Goal: Task Accomplishment & Management: Use online tool/utility

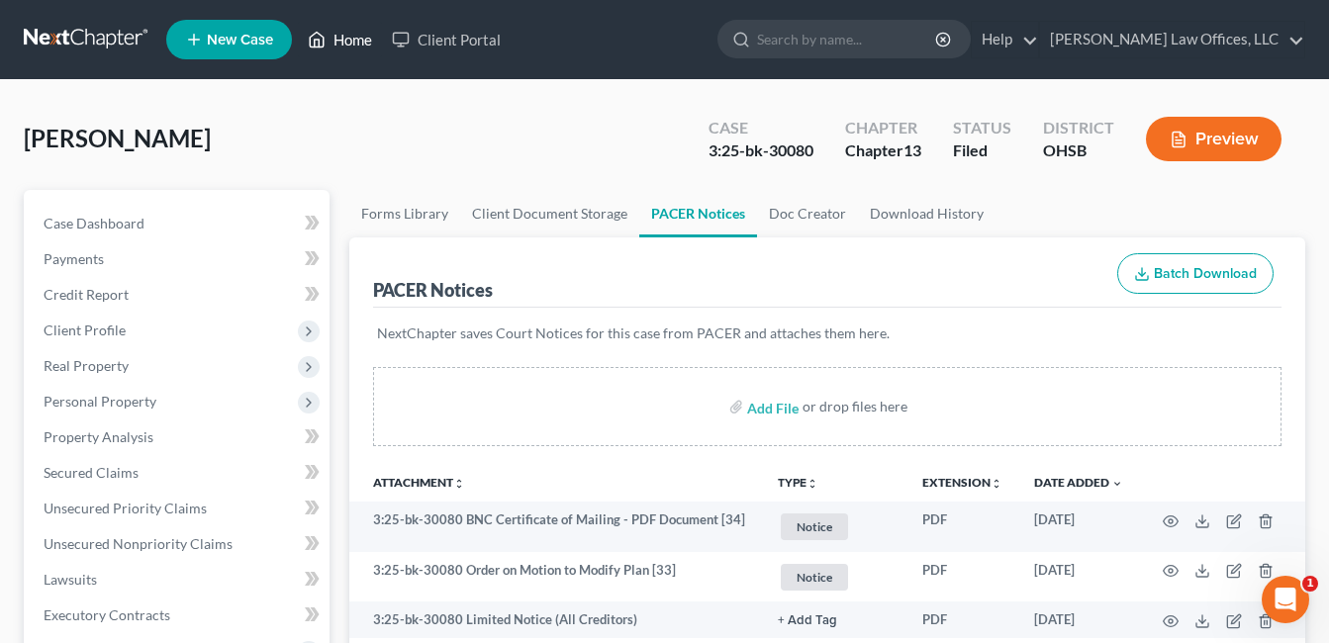
click at [359, 33] on link "Home" at bounding box center [340, 40] width 84 height 36
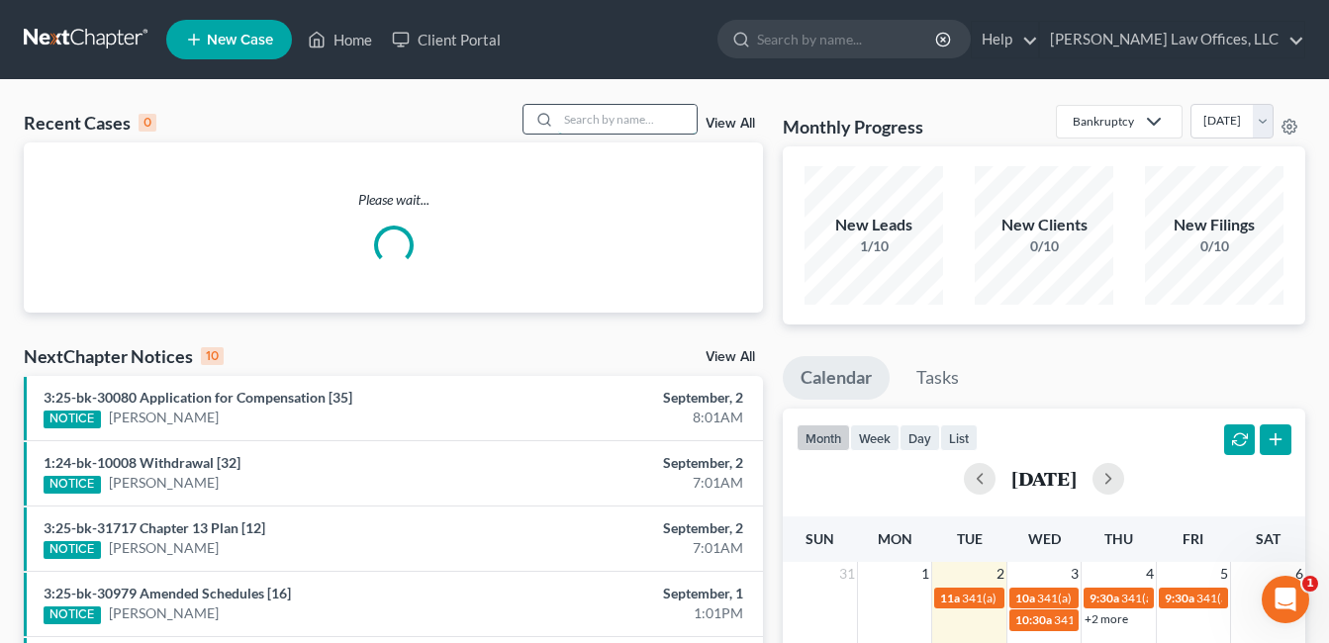
click at [605, 126] on input "search" at bounding box center [627, 119] width 139 height 29
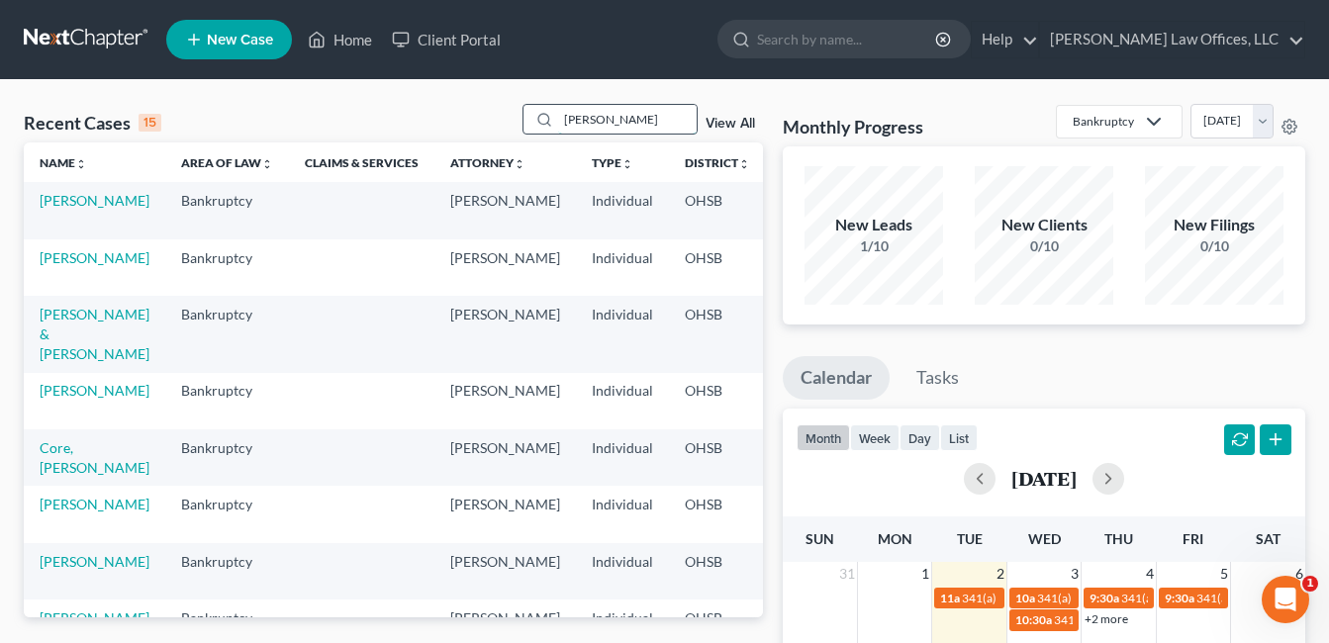
type input "[PERSON_NAME]"
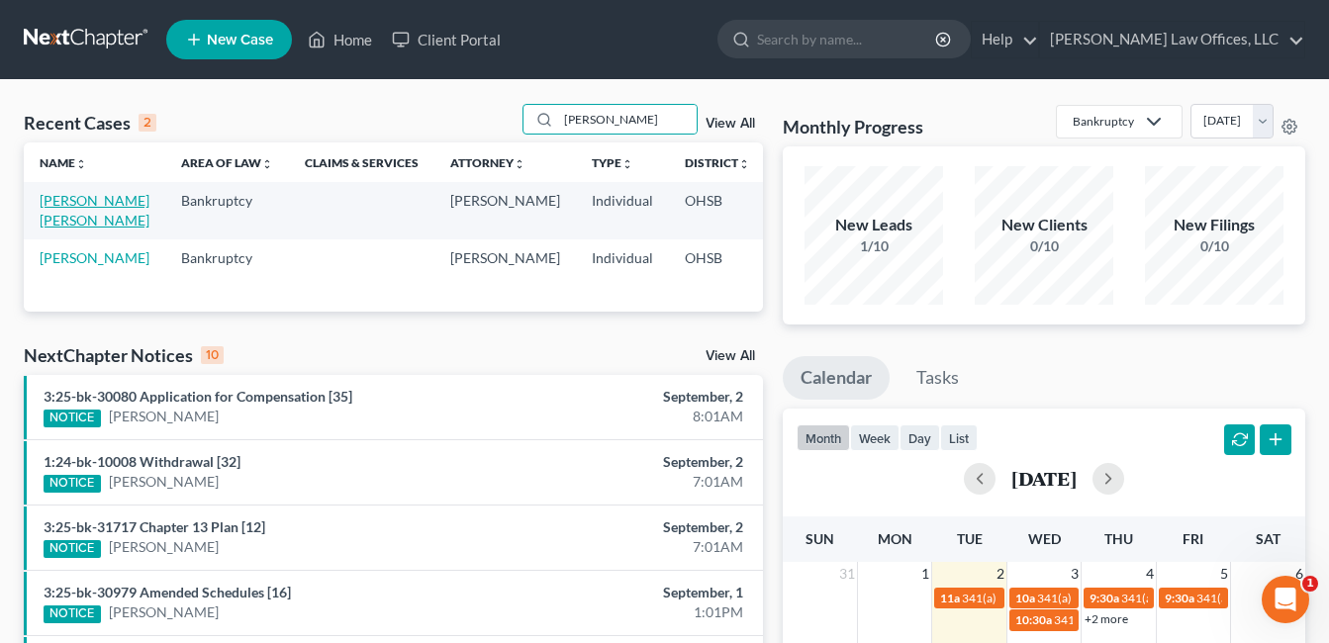
click at [72, 229] on link "[PERSON_NAME] [PERSON_NAME]" at bounding box center [95, 210] width 110 height 37
select select "4"
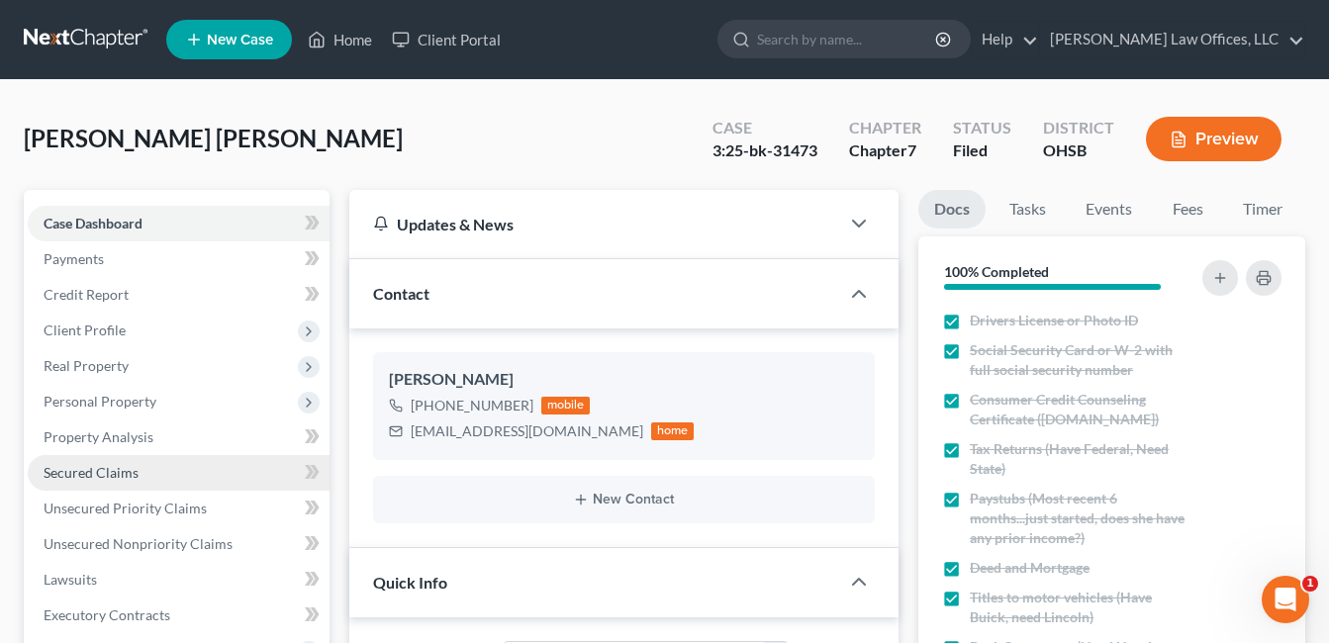
click at [83, 478] on span "Secured Claims" at bounding box center [91, 472] width 95 height 17
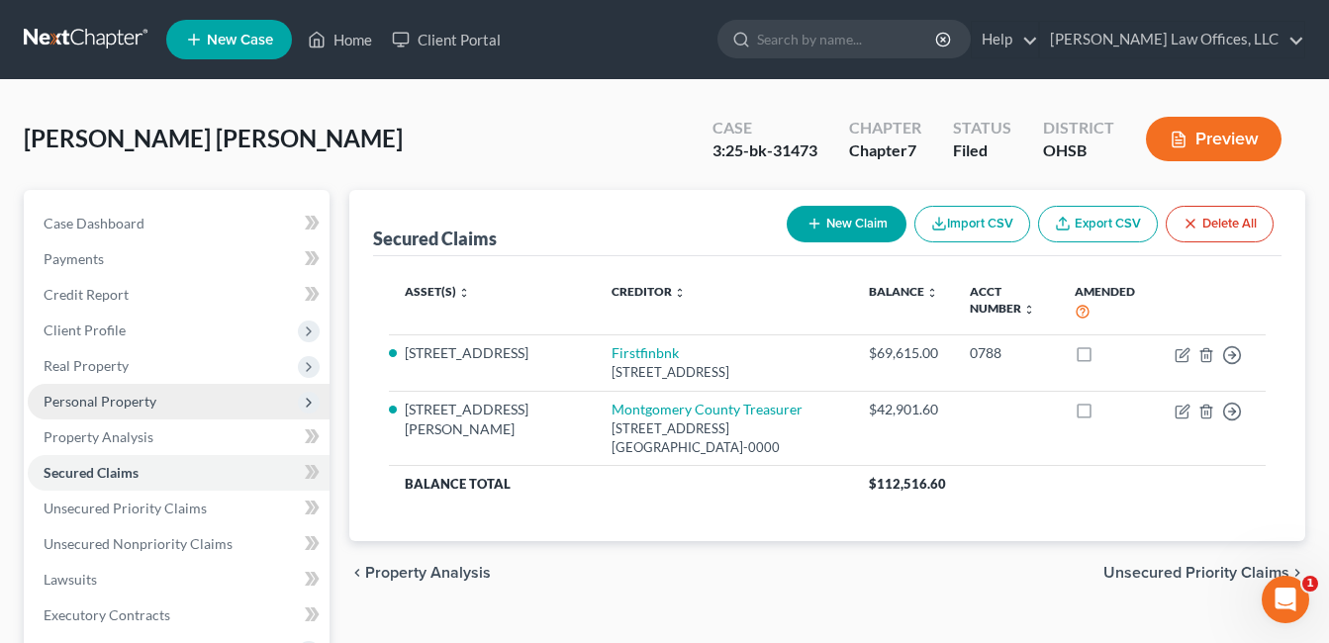
click at [98, 402] on span "Personal Property" at bounding box center [100, 401] width 113 height 17
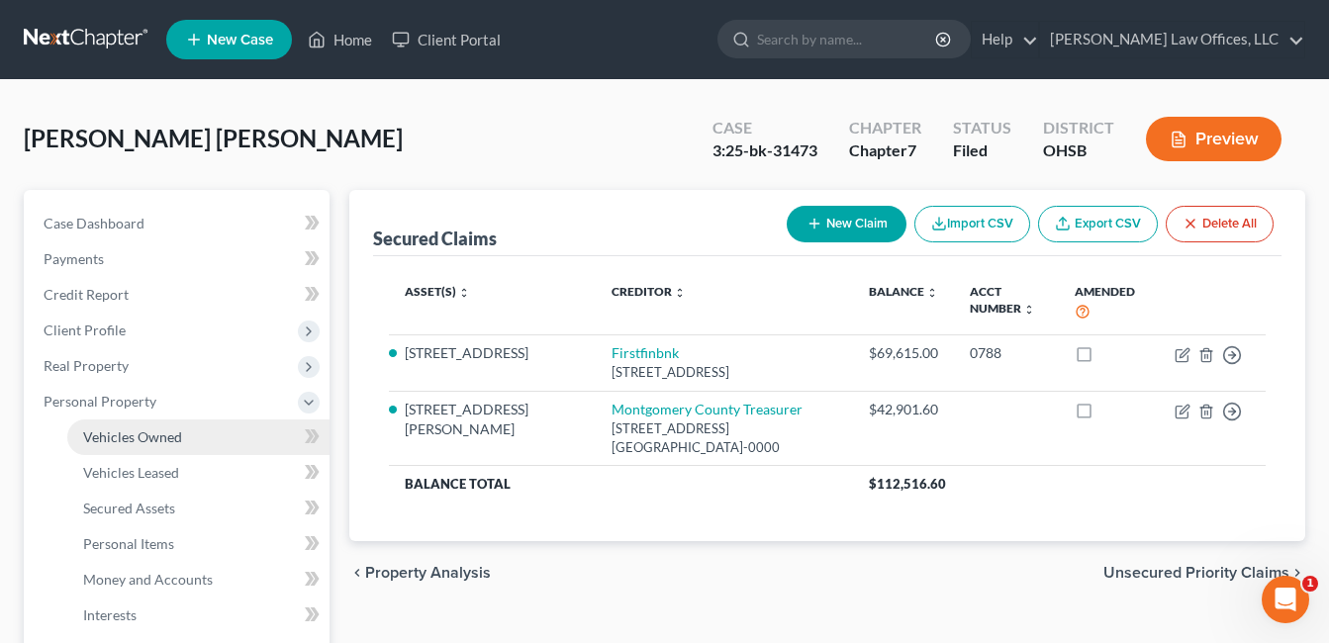
click at [146, 437] on span "Vehicles Owned" at bounding box center [132, 437] width 99 height 17
